Goal: Task Accomplishment & Management: Manage account settings

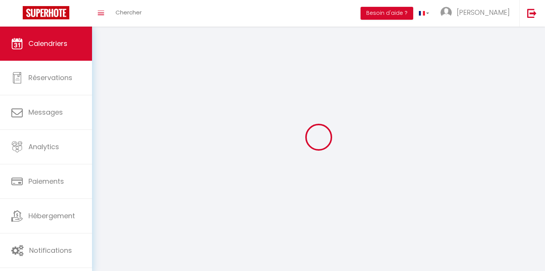
select select
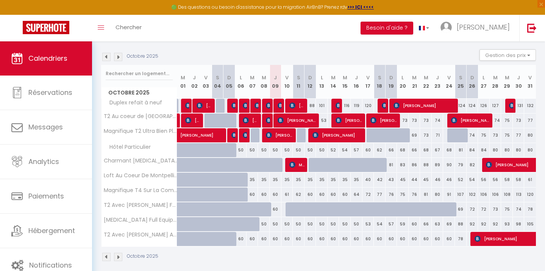
scroll to position [81, 0]
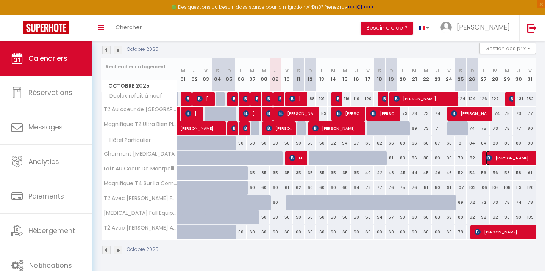
click at [502, 160] on span "[PERSON_NAME]" at bounding box center [529, 157] width 87 height 14
select select "OK"
select select "KO"
select select "0"
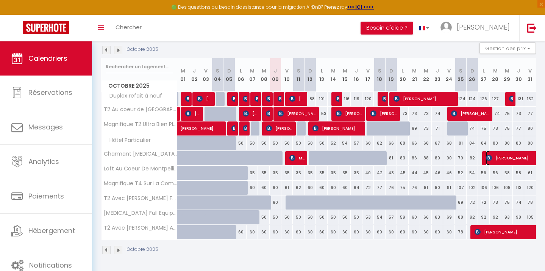
select select "1"
select select
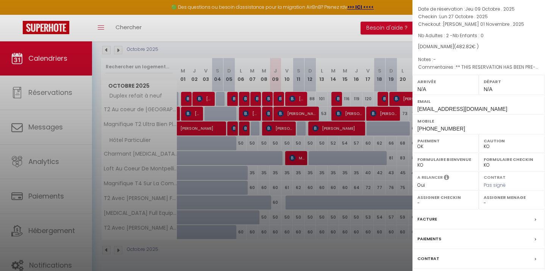
scroll to position [90, 0]
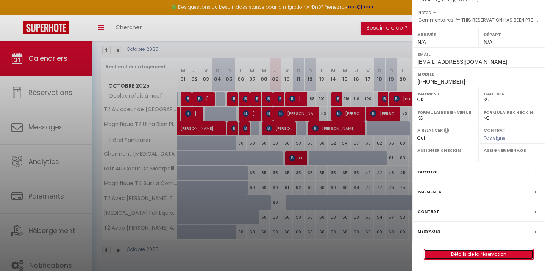
click at [494, 253] on link "Détails de la réservation" at bounding box center [478, 254] width 109 height 10
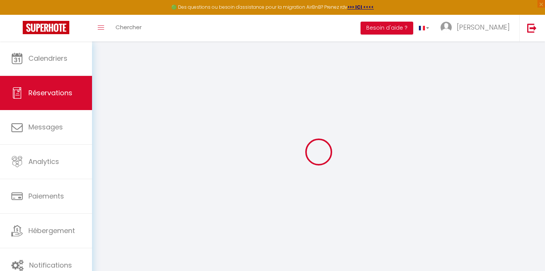
select select
checkbox input "false"
select select
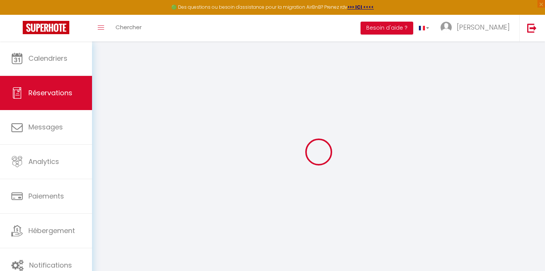
checkbox input "false"
type textarea "** THIS RESERVATION HAS BEEN PRE-PAID ** invoice Approximate time of arrival: b…"
type input "30"
type input "27.82"
select select
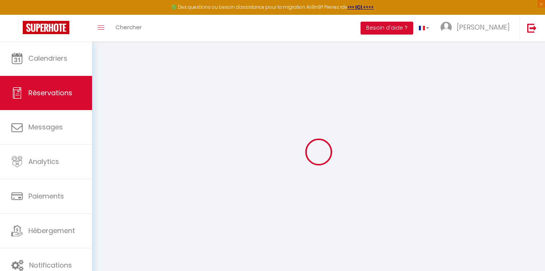
select select
checkbox input "false"
select select
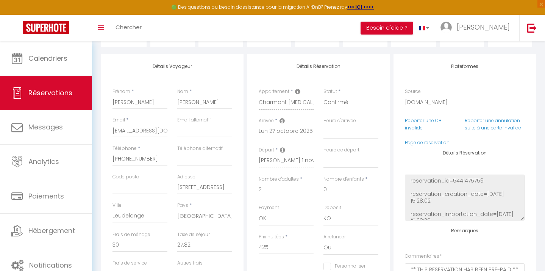
scroll to position [79, 0]
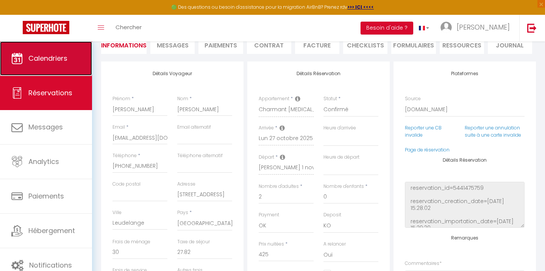
click at [62, 63] on link "Calendriers" at bounding box center [46, 58] width 92 height 34
